Goal: Task Accomplishment & Management: Manage account settings

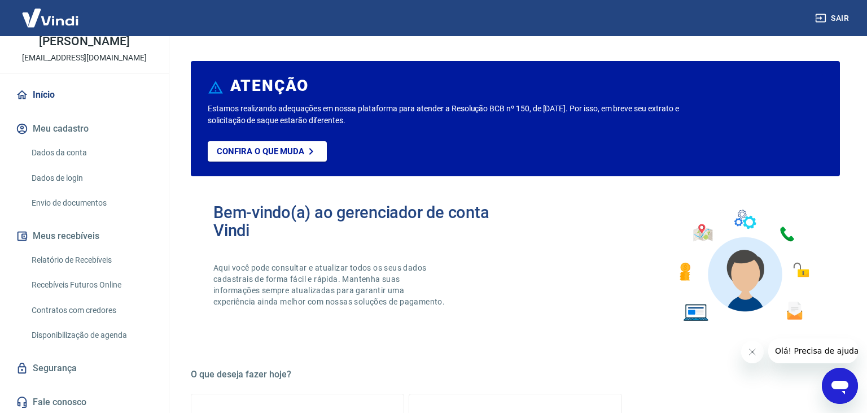
scroll to position [60, 0]
click at [51, 357] on link "Segurança" at bounding box center [85, 367] width 142 height 25
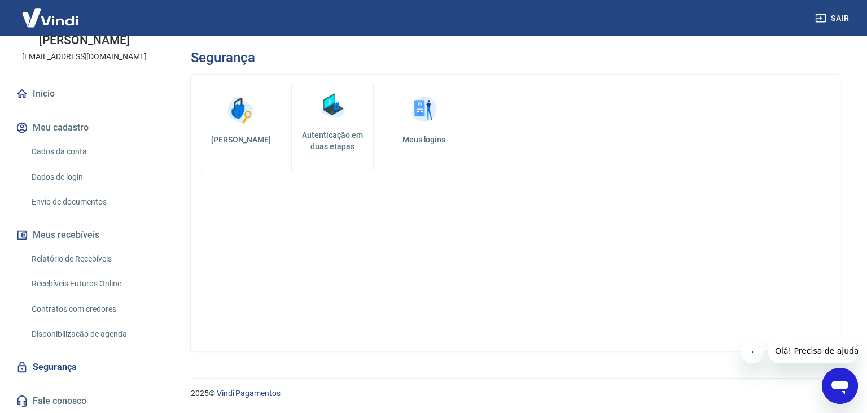
click at [344, 120] on img at bounding box center [333, 106] width 34 height 34
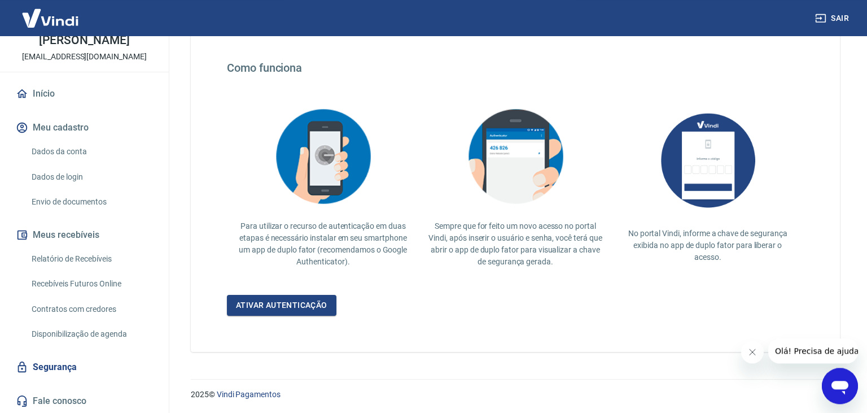
scroll to position [199, 0]
click at [313, 296] on link "Ativar autenticação" at bounding box center [282, 305] width 110 height 21
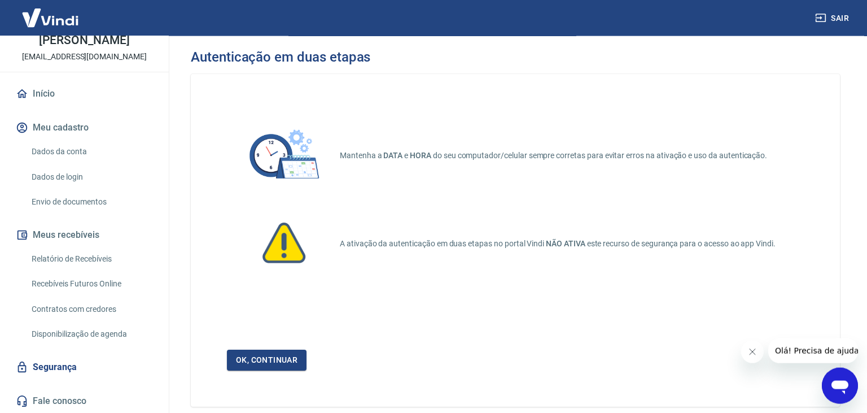
scroll to position [56, 0]
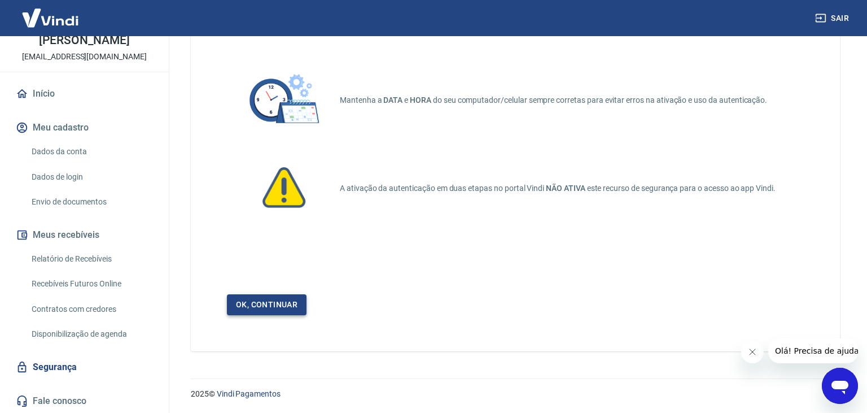
click at [287, 314] on link "Ok, continuar" at bounding box center [267, 304] width 80 height 21
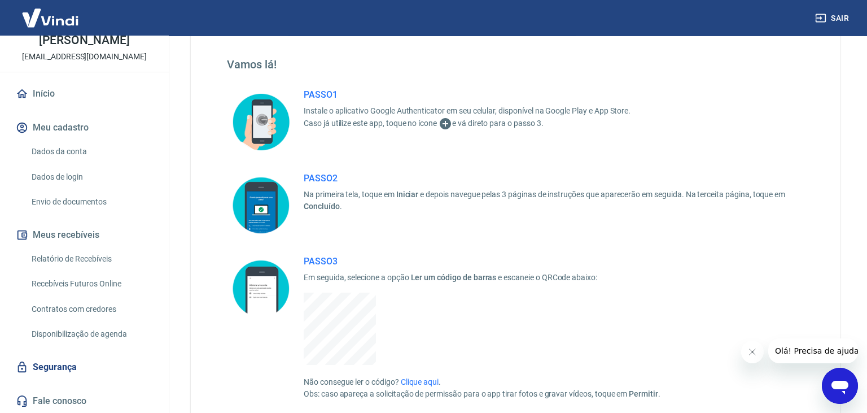
scroll to position [294, 0]
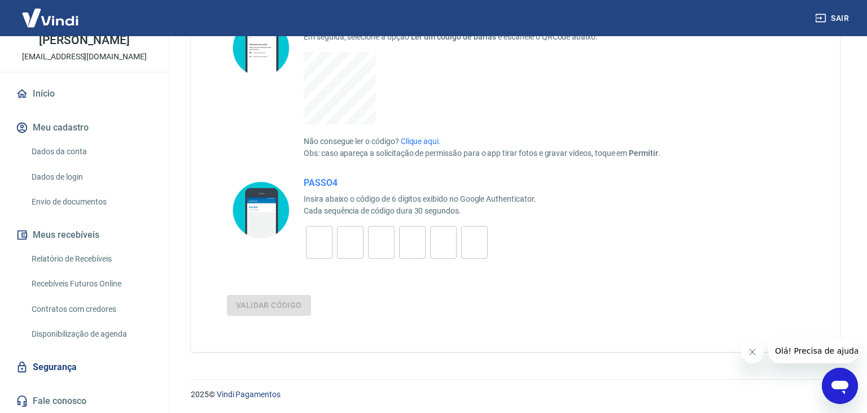
click at [317, 246] on input "tel" at bounding box center [319, 242] width 27 height 24
type input "4"
type input "0"
type input "4"
type input "6"
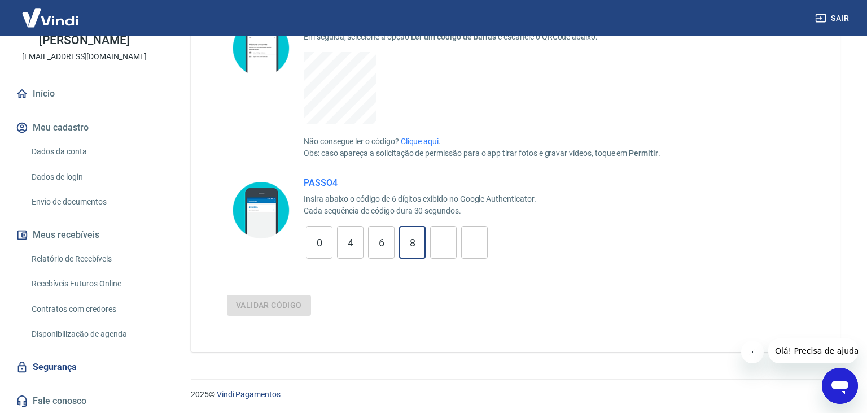
type input "8"
type input "9"
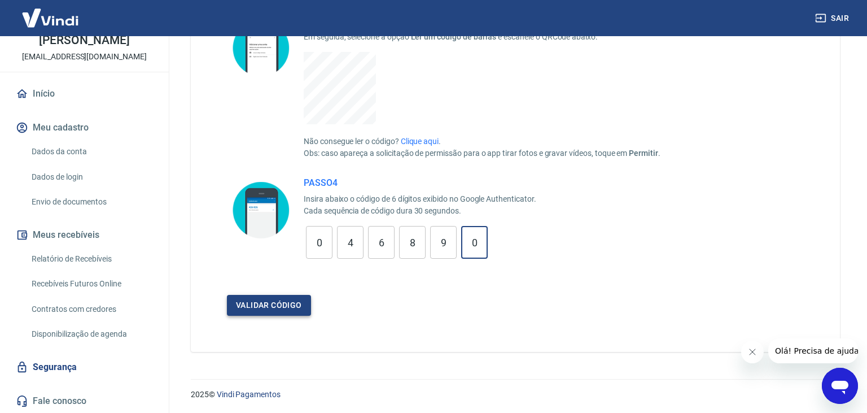
type input "0"
click at [269, 307] on button "Validar código" at bounding box center [269, 305] width 84 height 21
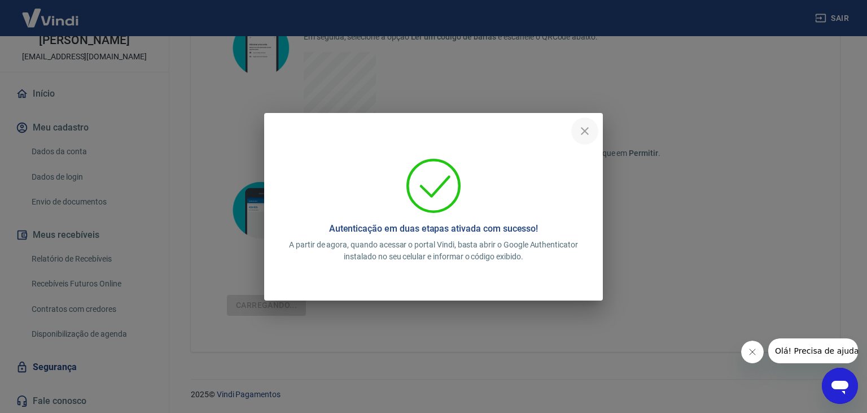
click at [590, 132] on icon "close" at bounding box center [585, 131] width 14 height 14
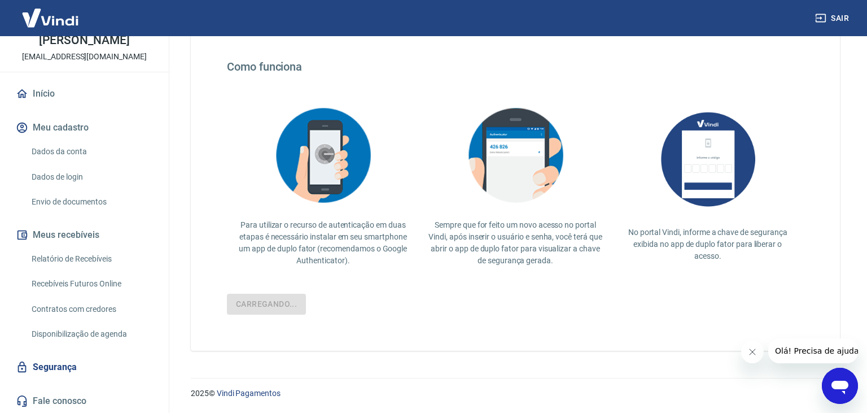
scroll to position [199, 0]
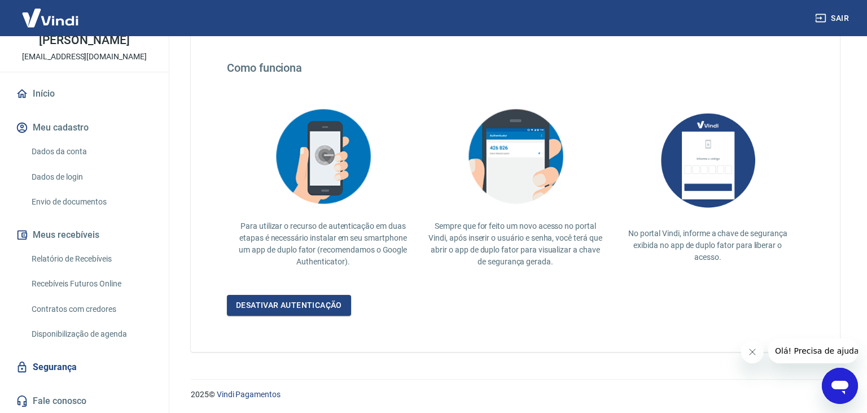
click at [84, 272] on div "Relatório de Recebíveis Recebíveis Futuros Online Contratos com credores Dispon…" at bounding box center [85, 296] width 142 height 98
click at [78, 281] on link "Recebíveis Futuros Online" at bounding box center [91, 283] width 128 height 23
click at [68, 155] on link "Dados da conta" at bounding box center [91, 151] width 128 height 23
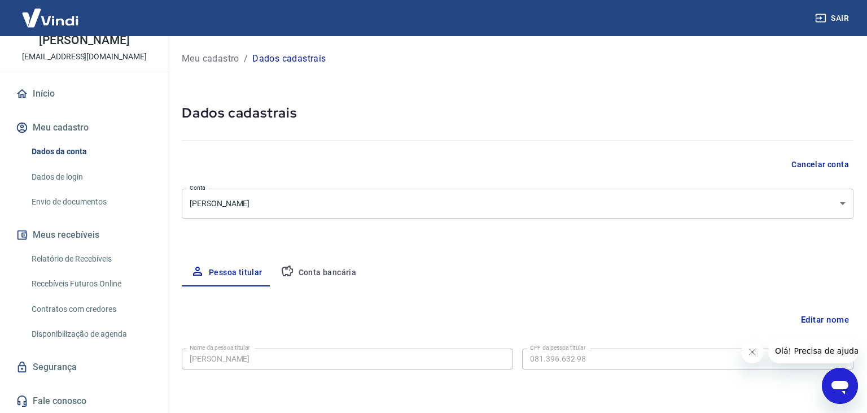
select select "PA"
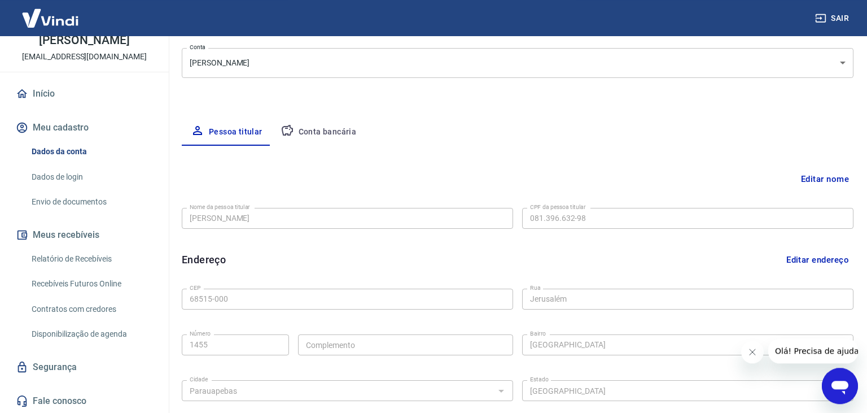
scroll to position [119, 0]
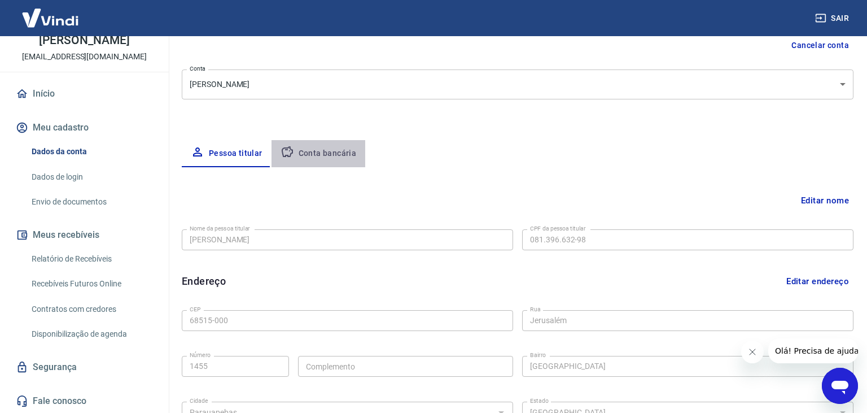
click at [321, 158] on button "Conta bancária" at bounding box center [319, 153] width 94 height 27
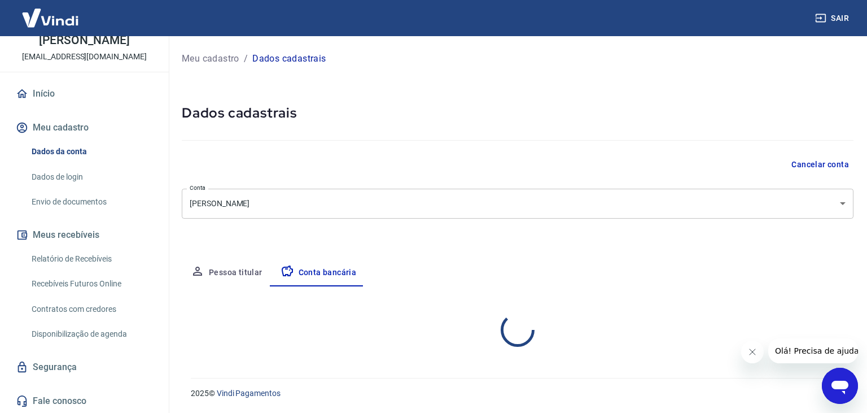
select select "1"
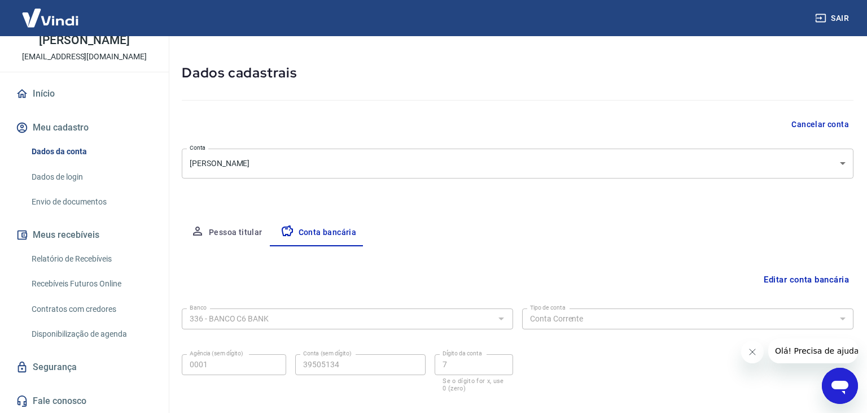
scroll to position [101, 0]
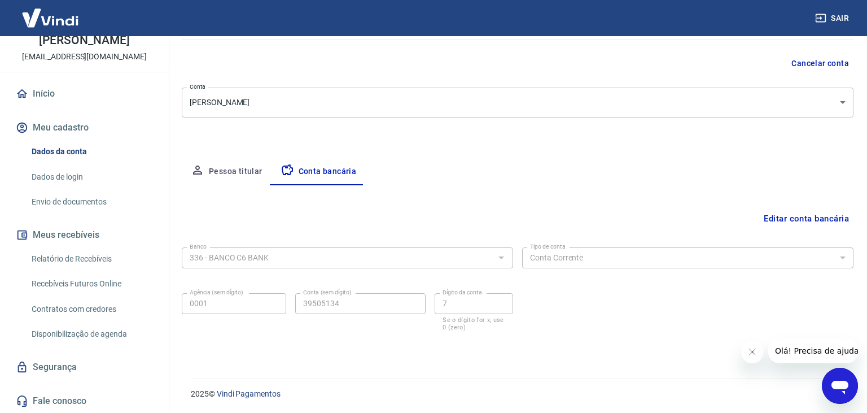
click at [64, 362] on link "Segurança" at bounding box center [85, 367] width 142 height 25
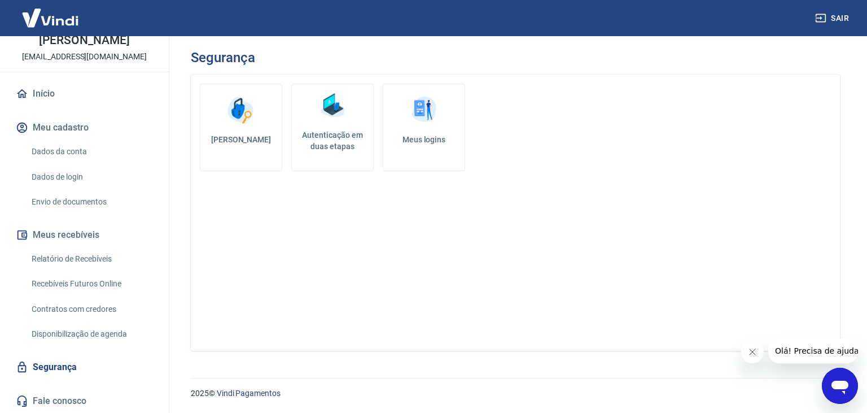
click at [75, 330] on link "Disponibilização de agenda" at bounding box center [91, 333] width 128 height 23
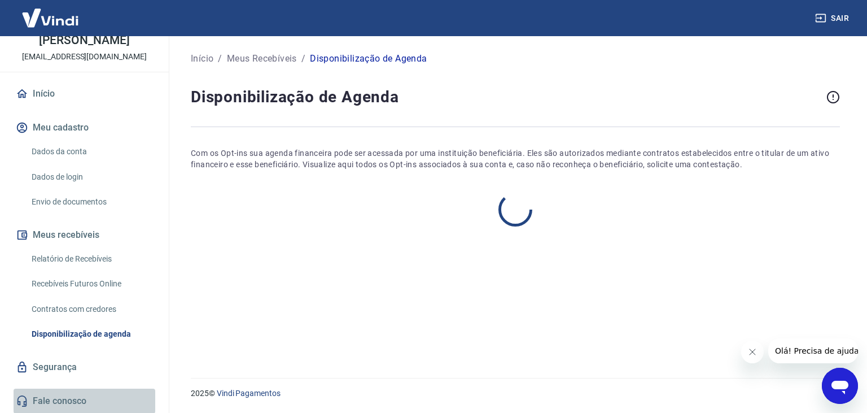
click at [45, 400] on link "Fale conosco" at bounding box center [85, 400] width 142 height 25
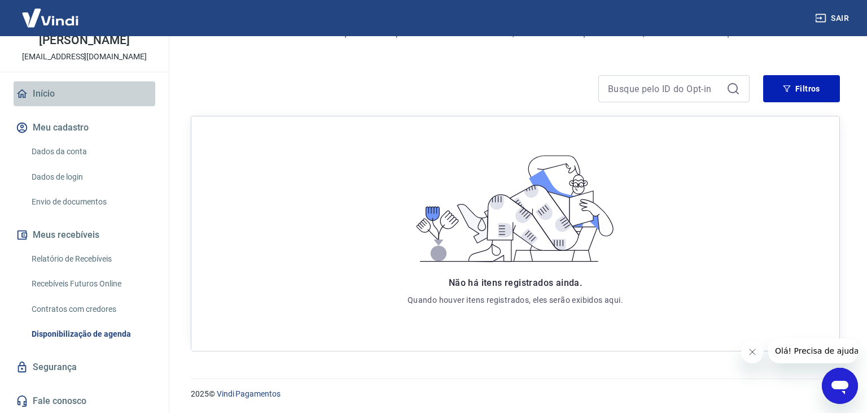
click at [55, 91] on link "Início" at bounding box center [85, 93] width 142 height 25
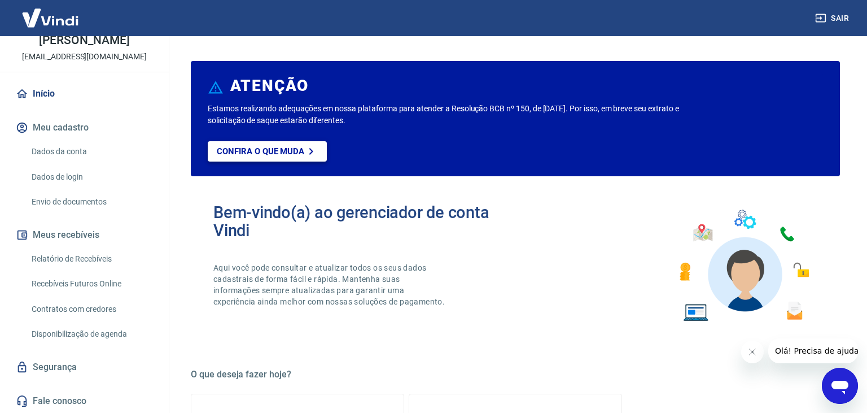
click at [270, 155] on p "Confira o que muda" at bounding box center [261, 151] width 88 height 10
click at [64, 89] on link "Início" at bounding box center [85, 93] width 142 height 25
click at [73, 90] on link "Início" at bounding box center [85, 93] width 142 height 25
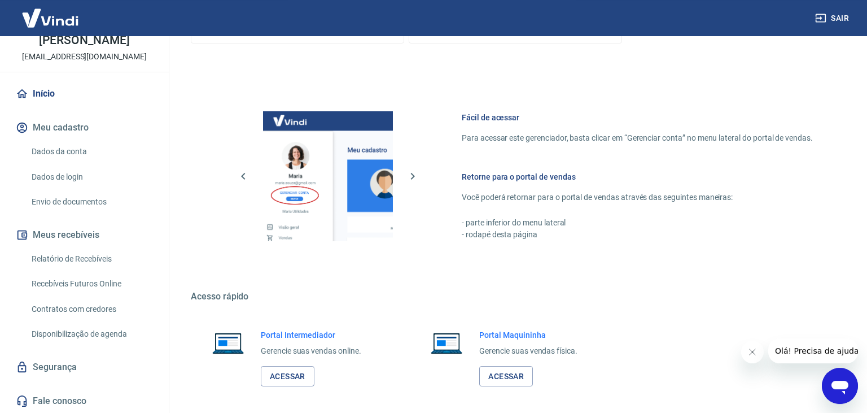
scroll to position [584, 0]
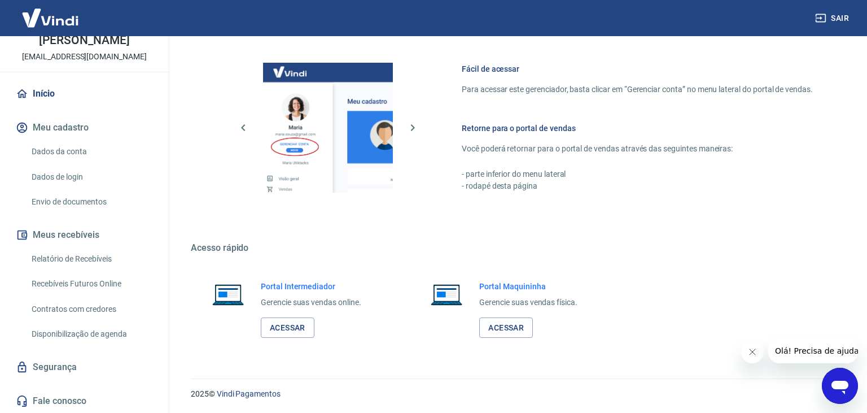
click at [53, 308] on link "Contratos com credores" at bounding box center [91, 309] width 128 height 23
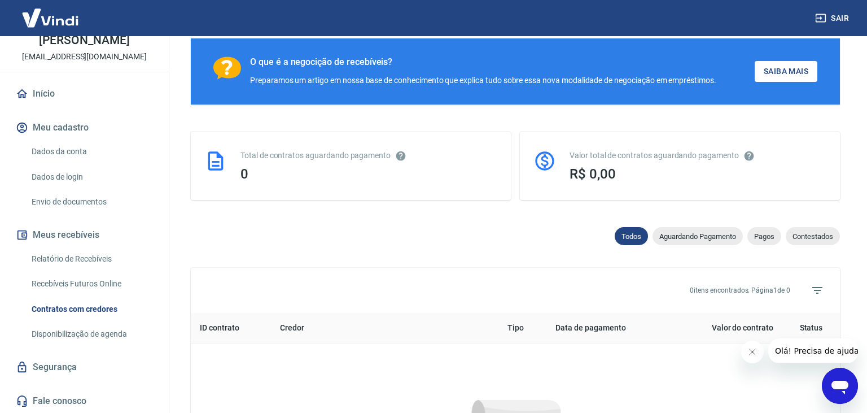
scroll to position [509, 0]
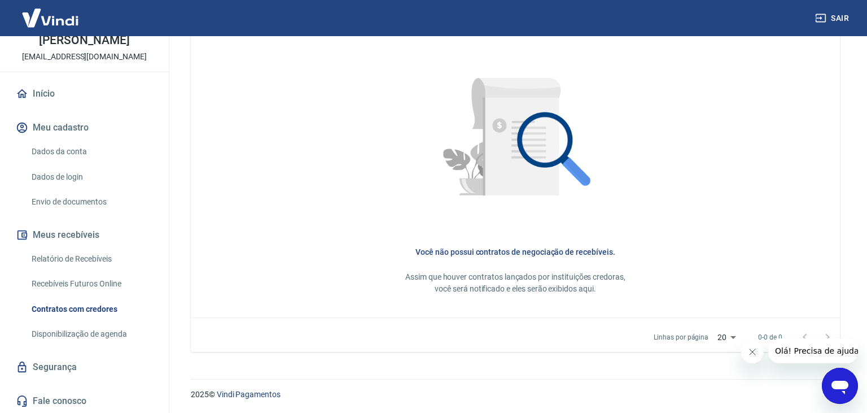
click at [64, 286] on link "Recebíveis Futuros Online" at bounding box center [91, 283] width 128 height 23
click at [72, 331] on link "Disponibilização de agenda" at bounding box center [91, 333] width 128 height 23
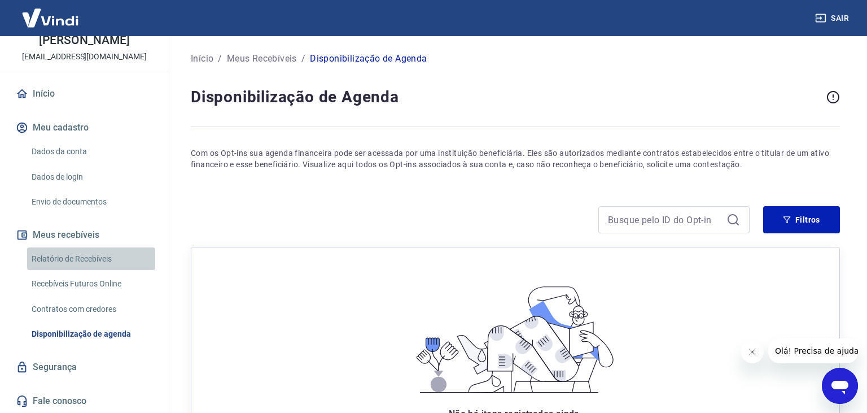
click at [76, 254] on link "Relatório de Recebíveis" at bounding box center [91, 258] width 128 height 23
click at [49, 199] on link "Envio de documentos" at bounding box center [91, 201] width 128 height 23
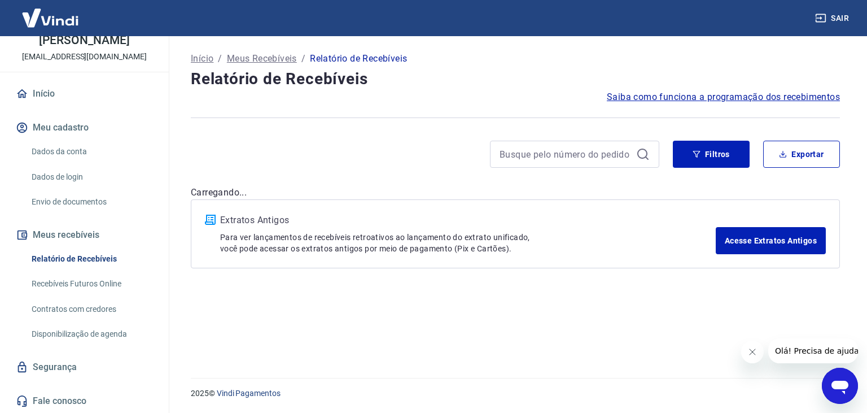
click at [50, 151] on link "Dados da conta" at bounding box center [91, 151] width 128 height 23
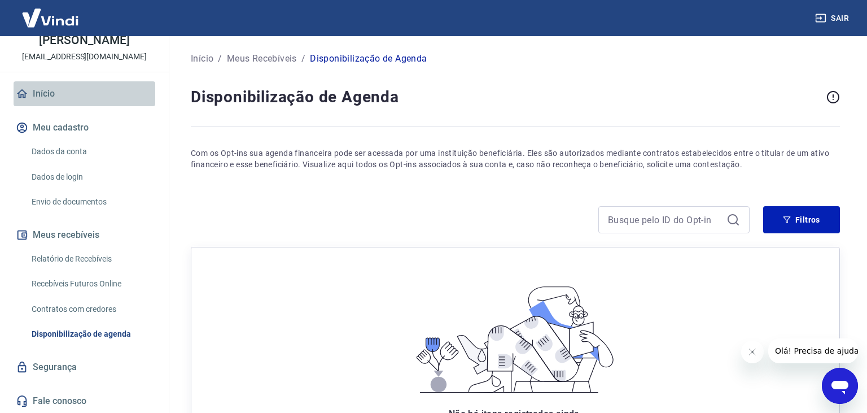
click at [51, 94] on link "Início" at bounding box center [85, 93] width 142 height 25
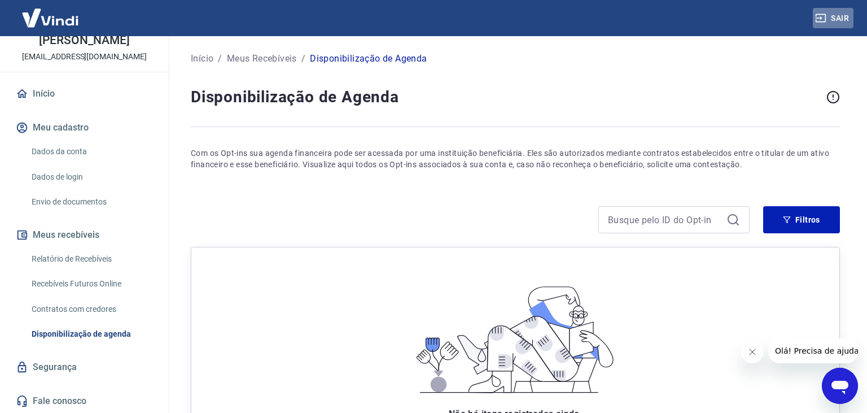
click at [830, 16] on button "Sair" at bounding box center [833, 18] width 41 height 21
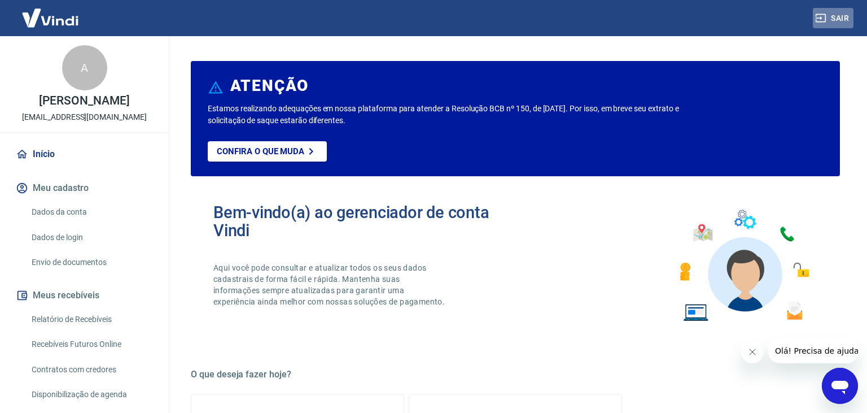
click at [836, 14] on button "Sair" at bounding box center [833, 18] width 41 height 21
click at [247, 154] on p "Confira o que muda" at bounding box center [261, 151] width 88 height 10
click at [39, 146] on link "Início" at bounding box center [85, 154] width 142 height 25
